Goal: Task Accomplishment & Management: Manage account settings

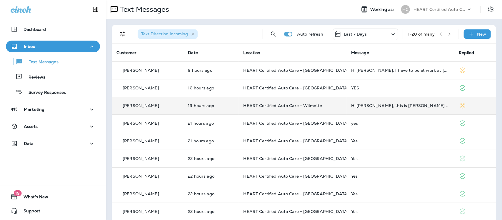
click at [405, 108] on td "Hi [PERSON_NAME], this is [PERSON_NAME] the proud owner of the oil consumption …" at bounding box center [401, 106] width 108 height 18
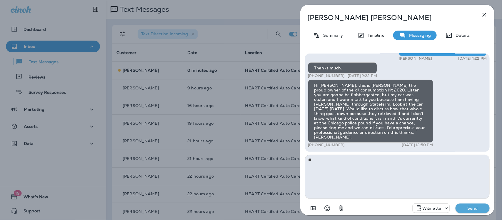
type textarea "*"
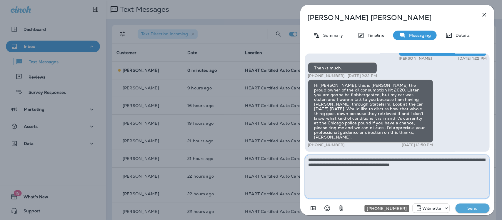
type textarea "**********"
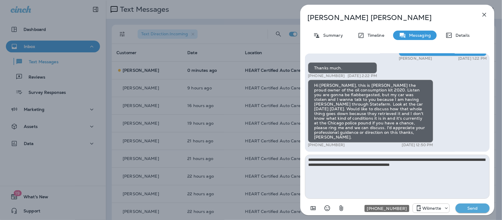
click at [448, 210] on icon "+1 (847) 865-9557" at bounding box center [447, 208] width 6 height 6
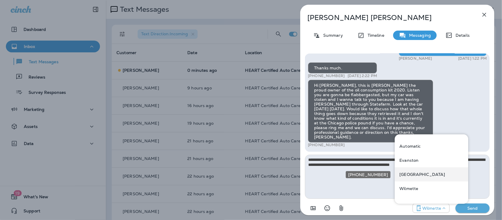
click at [421, 174] on p "Northbrook" at bounding box center [423, 174] width 46 height 5
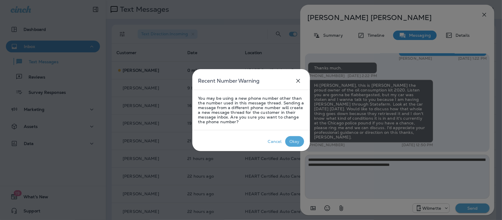
click at [294, 141] on div "Okay" at bounding box center [295, 141] width 10 height 5
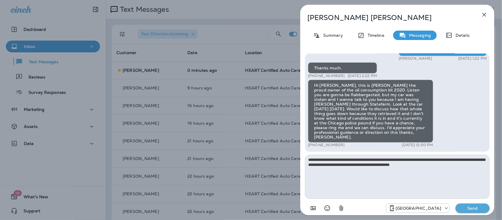
click at [483, 207] on p "Send" at bounding box center [473, 208] width 25 height 5
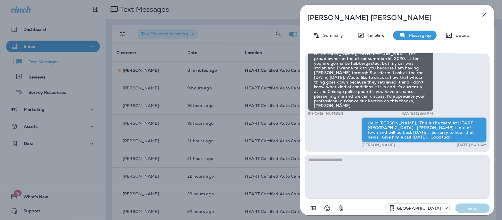
click at [488, 14] on button "button" at bounding box center [485, 15] width 12 height 12
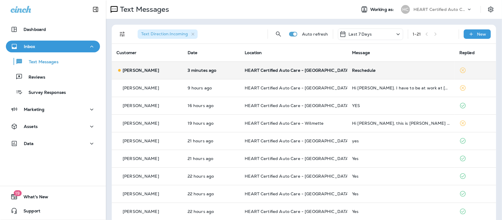
click at [364, 69] on div "Reschedule" at bounding box center [401, 70] width 98 height 5
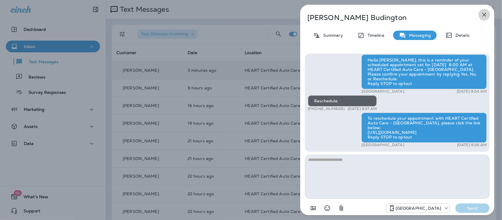
click at [484, 14] on icon "button" at bounding box center [484, 14] width 7 height 7
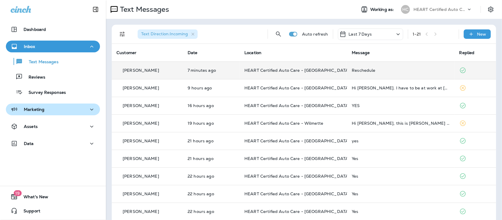
click at [49, 109] on div "Marketing" at bounding box center [53, 109] width 85 height 7
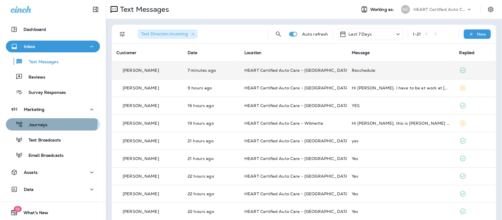
click at [41, 122] on div "Journeys" at bounding box center [27, 124] width 39 height 9
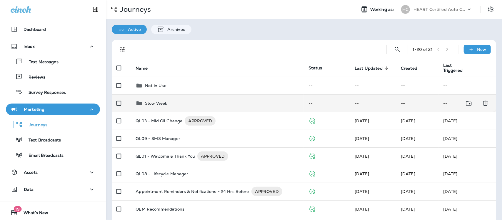
click at [159, 103] on p "Slow Week" at bounding box center [156, 103] width 22 height 5
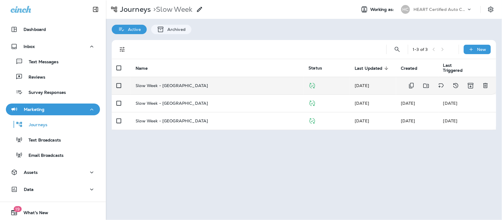
click at [151, 86] on p "Slow Week - [GEOGRAPHIC_DATA]" at bounding box center [172, 85] width 72 height 5
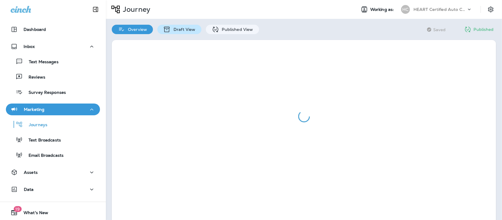
click at [174, 28] on p "Draft View" at bounding box center [183, 29] width 25 height 5
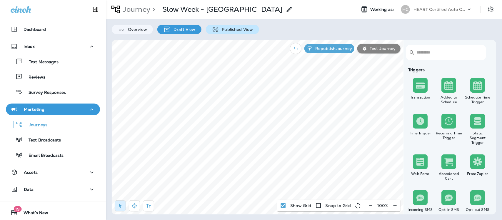
click at [225, 32] on div "Published View" at bounding box center [232, 29] width 53 height 9
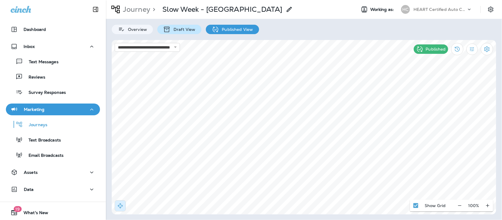
click at [180, 30] on p "Draft View" at bounding box center [183, 29] width 25 height 5
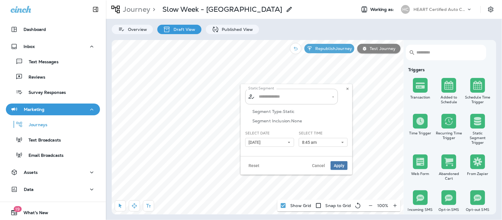
type input "**********"
click at [289, 142] on icon at bounding box center [289, 143] width 4 height 4
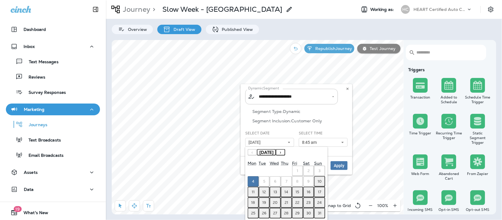
click at [253, 191] on abbr "11" at bounding box center [253, 192] width 3 height 5
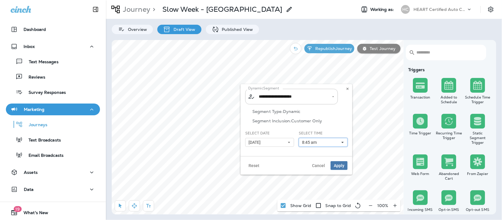
click at [344, 143] on icon at bounding box center [343, 143] width 4 height 4
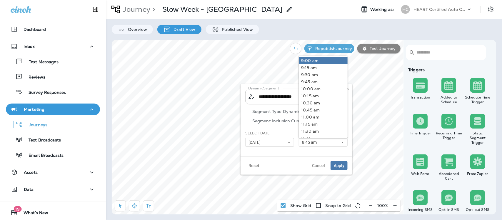
click at [306, 60] on link "9:00 am" at bounding box center [323, 60] width 49 height 7
click at [340, 167] on span "Apply" at bounding box center [339, 166] width 11 height 4
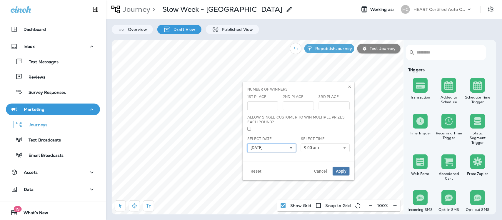
click at [290, 149] on icon at bounding box center [292, 148] width 4 height 4
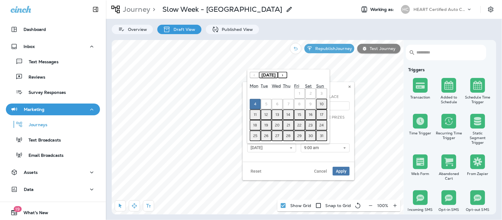
click at [255, 114] on abbr "11" at bounding box center [255, 114] width 3 height 5
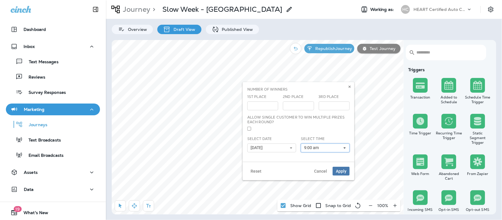
click at [345, 148] on use at bounding box center [345, 147] width 2 height 1
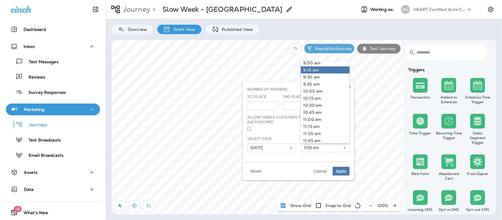
click at [307, 69] on link "9:15 am" at bounding box center [325, 70] width 49 height 7
click at [341, 171] on span "Apply" at bounding box center [341, 171] width 11 height 4
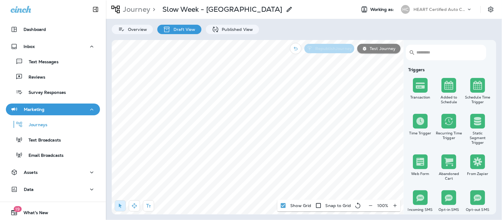
click at [338, 49] on p "Republish Journey" at bounding box center [332, 48] width 39 height 5
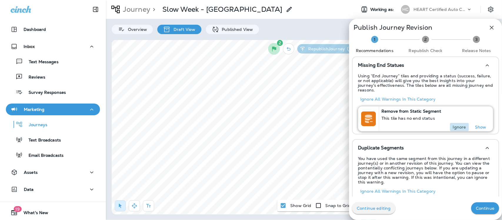
click at [453, 125] on p "Ignore" at bounding box center [459, 127] width 13 height 5
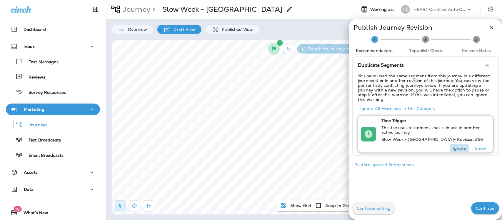
click at [455, 147] on p "Ignore" at bounding box center [459, 148] width 13 height 5
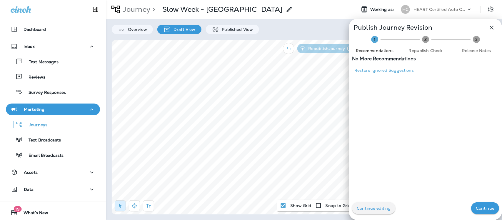
click at [476, 205] on button "Continue" at bounding box center [485, 208] width 28 height 12
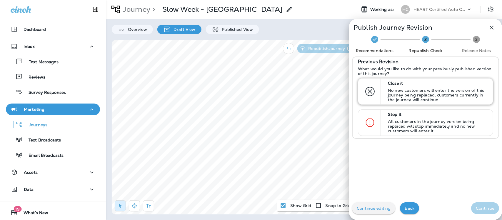
click at [386, 93] on div "Close it No new customers will enter the version of this journey being replaced…" at bounding box center [438, 92] width 104 height 26
click at [476, 206] on p "Continue" at bounding box center [485, 208] width 19 height 5
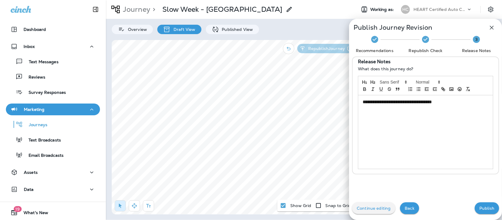
click at [451, 102] on p "**********" at bounding box center [424, 102] width 123 height 7
click at [488, 208] on p "Publish" at bounding box center [487, 208] width 15 height 5
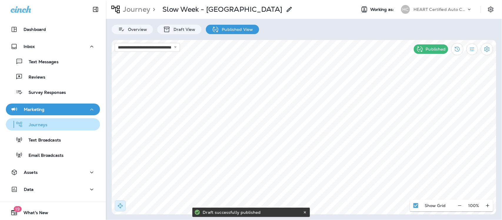
click at [33, 126] on p "Journeys" at bounding box center [35, 125] width 24 height 6
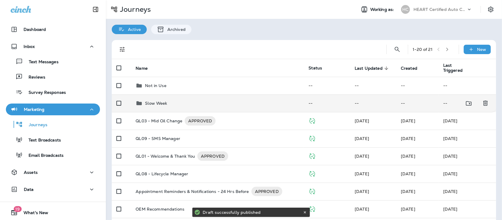
click at [156, 102] on p "Slow Week" at bounding box center [156, 103] width 22 height 5
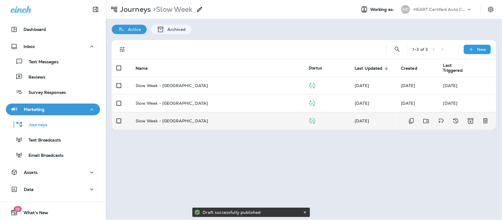
click at [157, 122] on p "Slow Week - [GEOGRAPHIC_DATA]" at bounding box center [172, 121] width 72 height 5
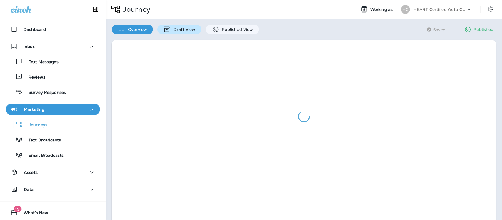
click at [175, 30] on p "Draft View" at bounding box center [183, 29] width 25 height 5
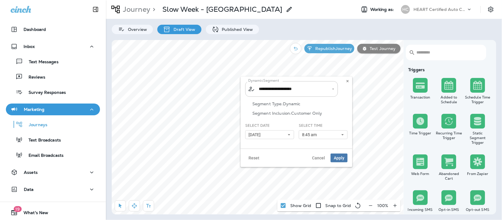
type input "**********"
click at [287, 134] on button "[DATE]" at bounding box center [269, 134] width 49 height 9
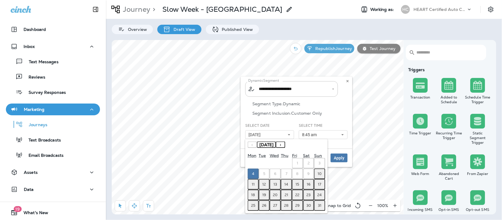
click at [254, 183] on abbr "11" at bounding box center [253, 184] width 3 height 5
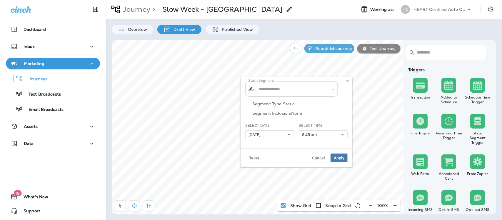
type input "**********"
click at [290, 135] on icon at bounding box center [289, 135] width 4 height 4
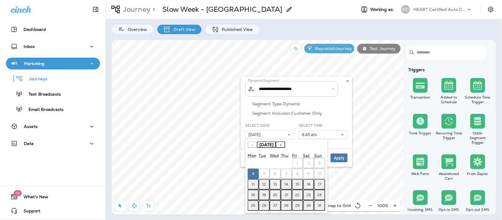
click at [254, 183] on abbr "11" at bounding box center [253, 184] width 3 height 5
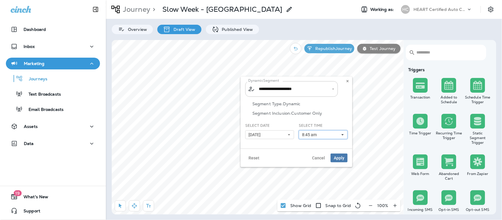
click at [342, 133] on icon at bounding box center [343, 135] width 4 height 4
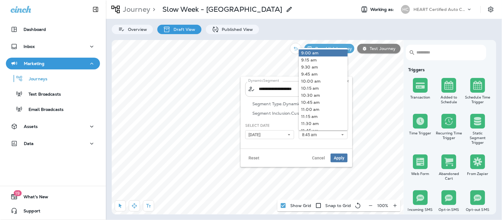
click at [315, 55] on link "9:00 am" at bounding box center [323, 52] width 49 height 7
click at [340, 157] on span "Apply" at bounding box center [339, 158] width 11 height 4
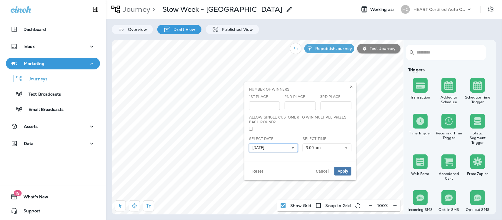
click at [295, 147] on icon at bounding box center [293, 148] width 4 height 4
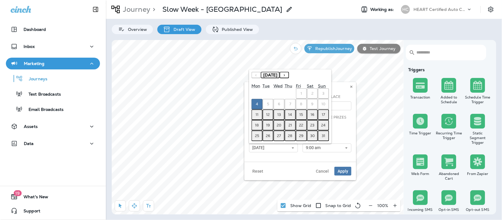
click at [258, 116] on abbr "11" at bounding box center [257, 114] width 3 height 5
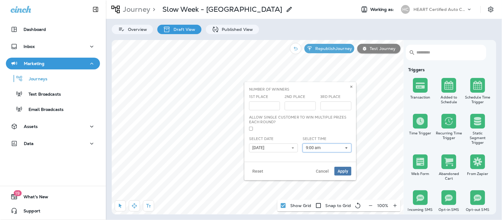
click at [348, 146] on icon at bounding box center [347, 148] width 4 height 4
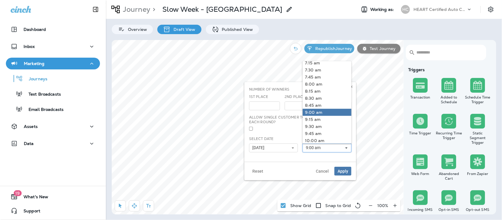
scroll to position [221, 0]
click at [311, 108] on link "9:15 am" at bounding box center [327, 106] width 49 height 7
click at [338, 173] on span "Apply" at bounding box center [343, 171] width 11 height 4
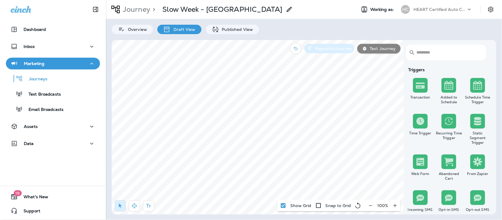
click at [337, 44] on button "Republish Journey" at bounding box center [330, 48] width 50 height 9
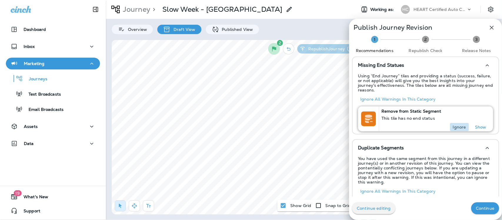
click at [458, 125] on p "Ignore" at bounding box center [459, 127] width 13 height 5
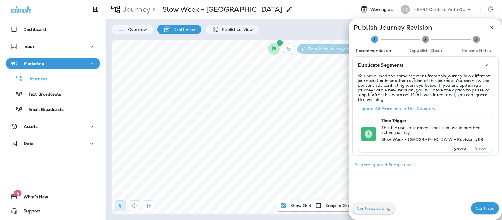
click at [453, 148] on p "Ignore" at bounding box center [459, 148] width 13 height 5
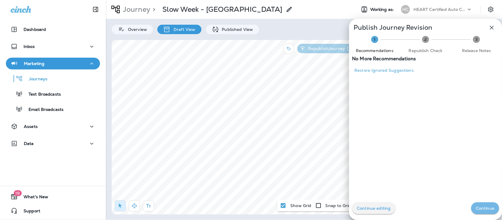
click at [483, 208] on p "Continue" at bounding box center [485, 208] width 19 height 5
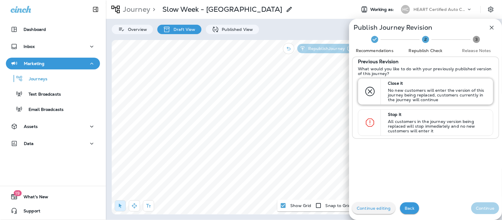
click at [406, 90] on p "No new customers will enter the version of this journey being replaced, custome…" at bounding box center [438, 95] width 100 height 14
click at [482, 203] on button "Continue" at bounding box center [485, 208] width 28 height 12
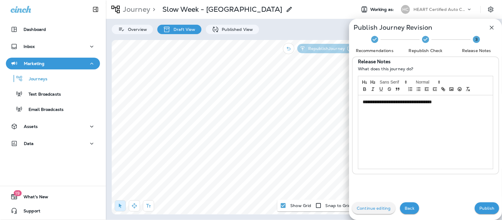
click at [467, 107] on div "**********" at bounding box center [425, 132] width 135 height 74
click at [490, 210] on button "Publish" at bounding box center [487, 208] width 24 height 12
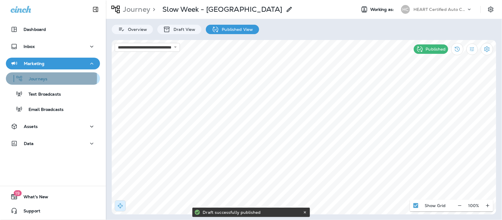
click at [36, 78] on p "Journeys" at bounding box center [35, 80] width 24 height 6
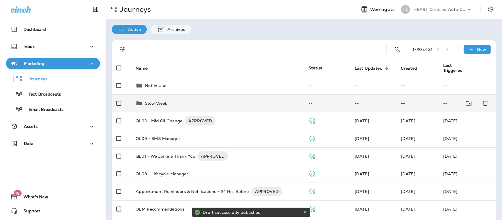
click at [166, 99] on td "Slow Week" at bounding box center [217, 103] width 173 height 18
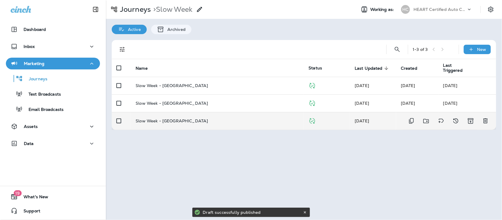
click at [168, 122] on p "Slow Week - [GEOGRAPHIC_DATA]" at bounding box center [172, 121] width 72 height 5
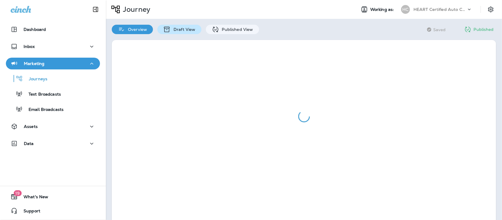
click at [181, 27] on p "Draft View" at bounding box center [183, 29] width 25 height 5
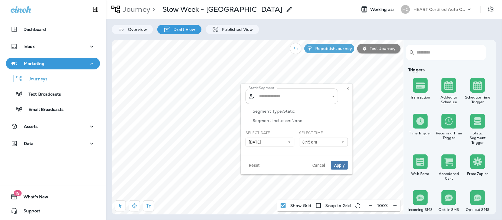
type input "**********"
click at [288, 141] on icon at bounding box center [290, 142] width 4 height 4
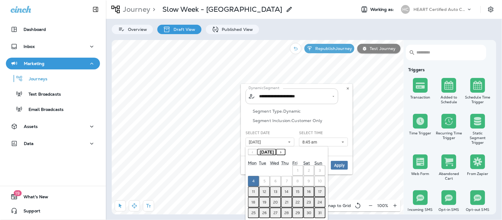
click at [251, 191] on button "11" at bounding box center [253, 192] width 11 height 11
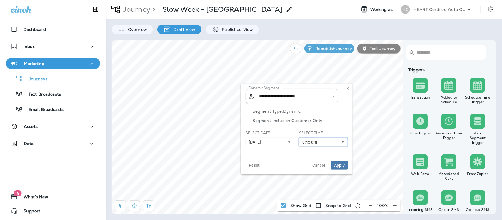
click at [344, 141] on icon at bounding box center [343, 142] width 4 height 4
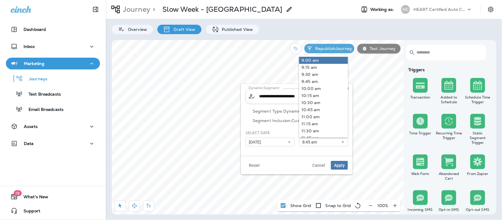
click at [307, 60] on link "9:00 am" at bounding box center [323, 60] width 49 height 7
click at [336, 167] on span "Apply" at bounding box center [339, 165] width 11 height 4
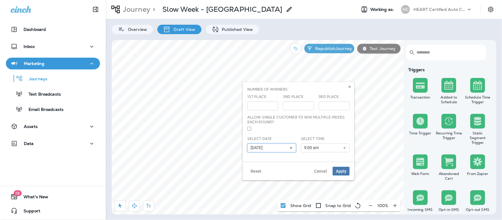
click at [292, 148] on use at bounding box center [291, 147] width 2 height 1
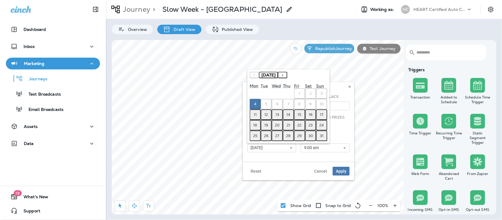
click at [254, 115] on abbr "11" at bounding box center [255, 114] width 3 height 5
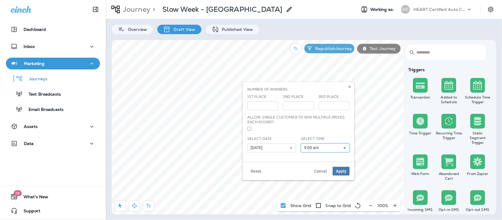
click at [345, 147] on icon at bounding box center [345, 148] width 4 height 4
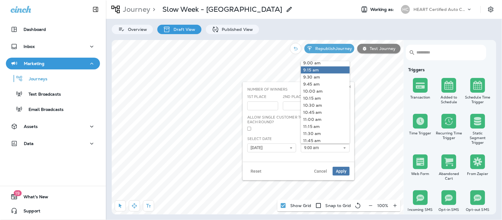
click at [308, 72] on link "9:15 am" at bounding box center [325, 70] width 49 height 7
click at [339, 172] on span "Apply" at bounding box center [341, 171] width 11 height 4
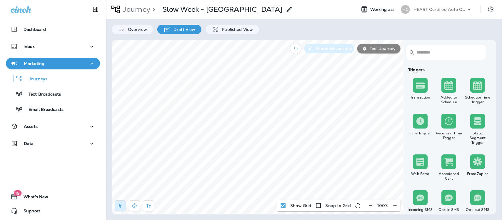
click at [328, 46] on p "Republish Journey" at bounding box center [332, 48] width 39 height 5
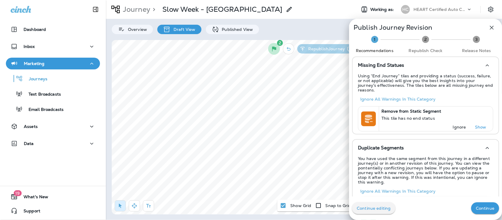
click at [455, 125] on p "Ignore" at bounding box center [459, 127] width 13 height 5
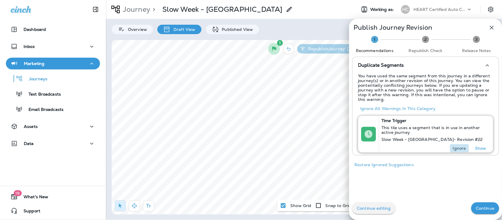
click at [453, 146] on p "Ignore" at bounding box center [459, 148] width 13 height 5
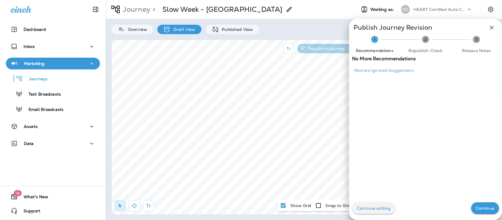
click at [477, 206] on p "Continue" at bounding box center [485, 208] width 19 height 5
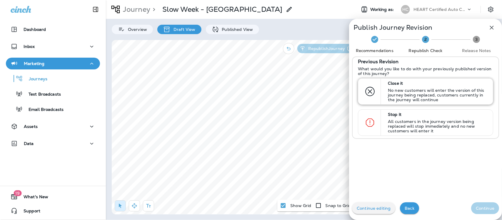
click at [455, 84] on p "Close it" at bounding box center [438, 83] width 100 height 5
click at [483, 209] on p "Continue" at bounding box center [485, 208] width 19 height 5
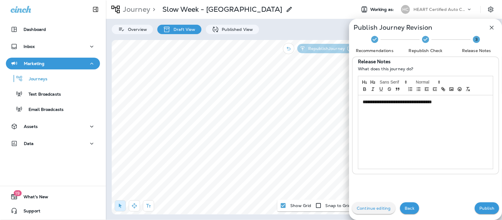
click at [466, 107] on div "**********" at bounding box center [425, 132] width 135 height 74
drag, startPoint x: 483, startPoint y: 208, endPoint x: 487, endPoint y: 188, distance: 19.8
click at [483, 206] on p "Publish" at bounding box center [487, 208] width 15 height 5
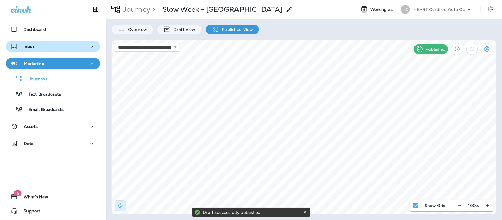
click at [25, 44] on p "Inbox" at bounding box center [29, 46] width 11 height 5
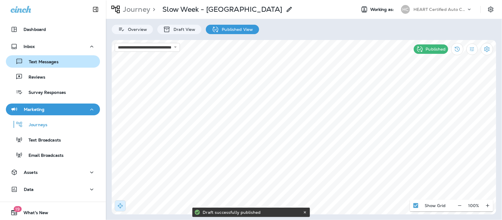
click at [45, 58] on div "Text Messages" at bounding box center [33, 61] width 50 height 9
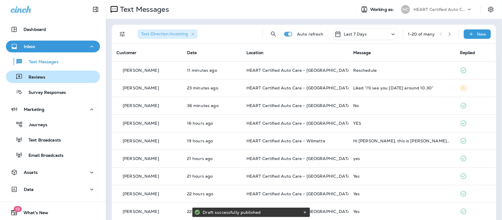
click at [43, 77] on p "Reviews" at bounding box center [34, 78] width 23 height 6
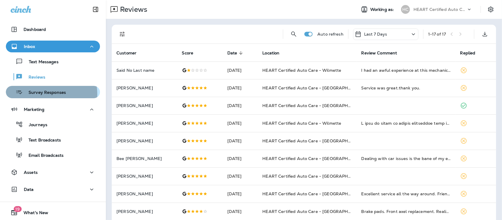
click at [46, 94] on p "Survey Responses" at bounding box center [44, 93] width 43 height 6
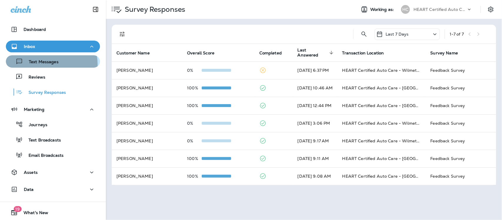
click at [51, 64] on p "Text Messages" at bounding box center [41, 62] width 36 height 6
